Goal: Transaction & Acquisition: Purchase product/service

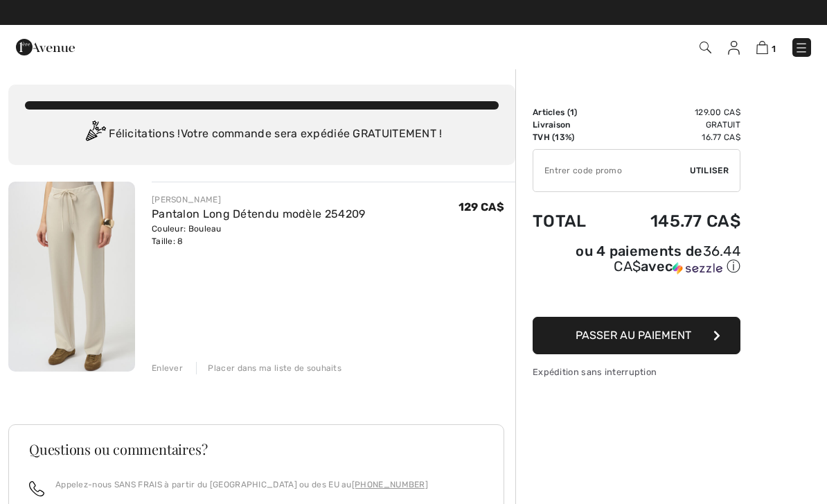
click at [802, 50] on img at bounding box center [802, 48] width 14 height 14
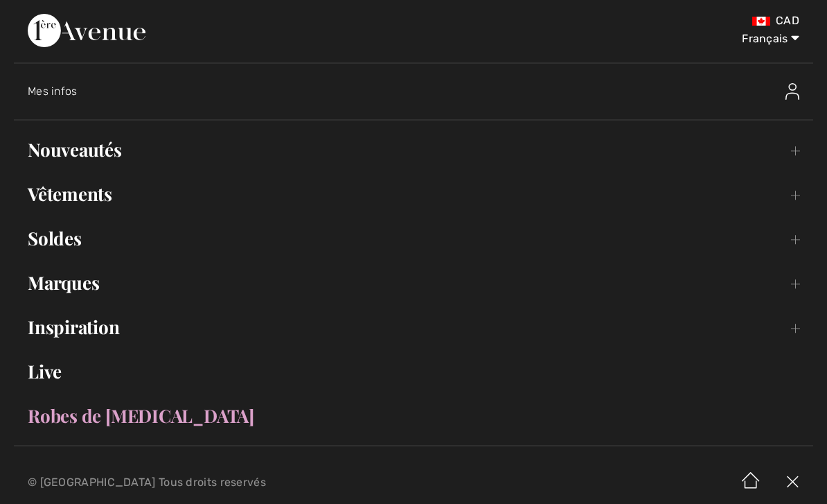
click at [788, 41] on select "English Français" at bounding box center [763, 36] width 72 height 42
select select "https://www.1ereavenue.com/en/cart/"
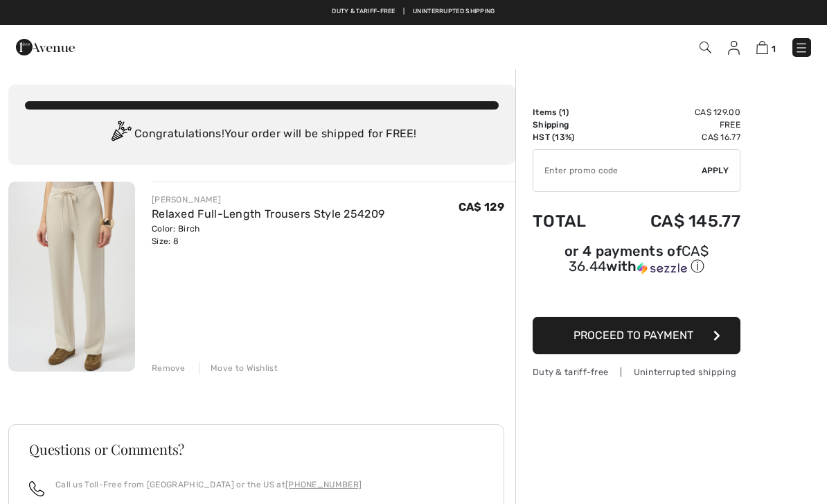
click at [98, 244] on img at bounding box center [71, 277] width 127 height 190
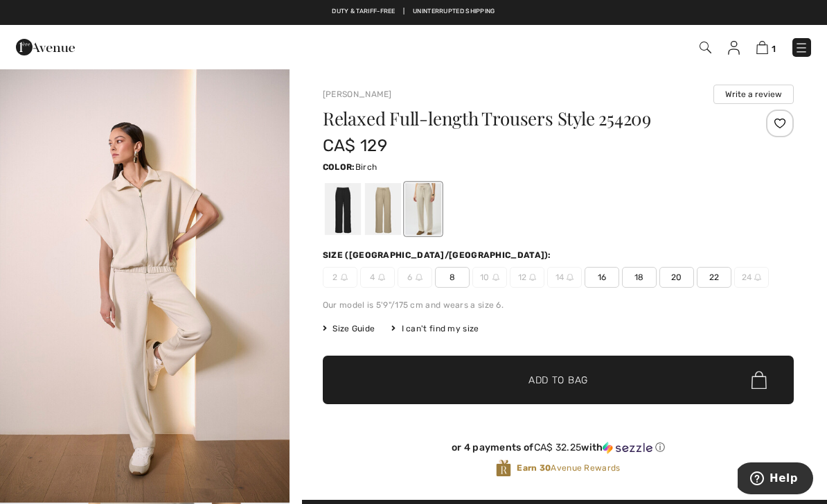
click at [762, 53] on img at bounding box center [762, 47] width 12 height 13
click at [768, 44] on img at bounding box center [762, 47] width 12 height 13
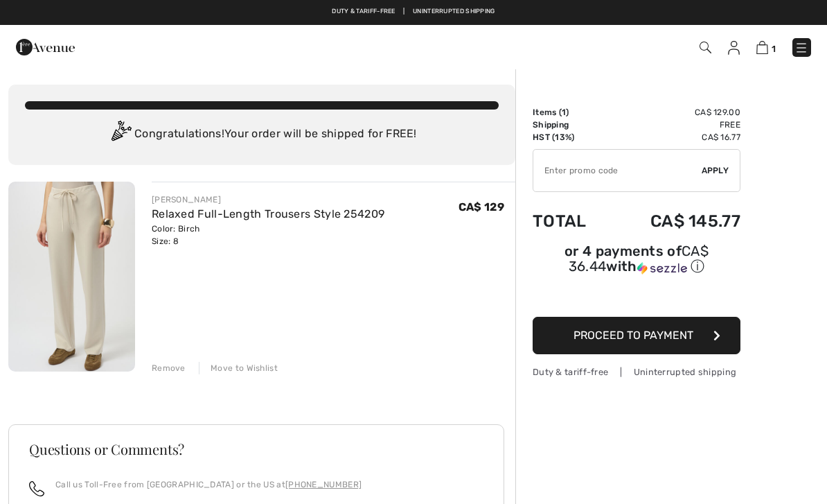
click at [172, 369] on div "Remove" at bounding box center [169, 368] width 34 height 12
